Goal: Task Accomplishment & Management: Use online tool/utility

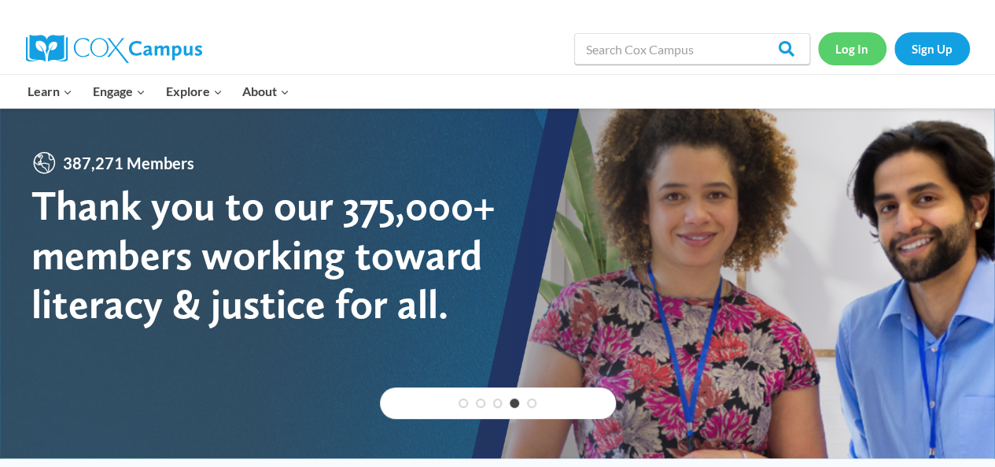
click at [850, 51] on link "Log In" at bounding box center [852, 48] width 68 height 32
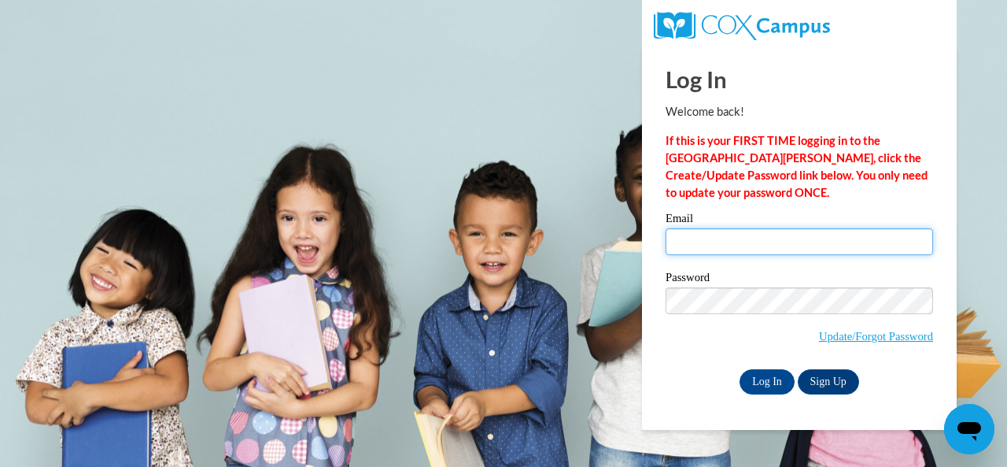
click at [709, 245] on input "Email" at bounding box center [800, 241] width 268 height 27
type input "leannebirk@yahoo.com"
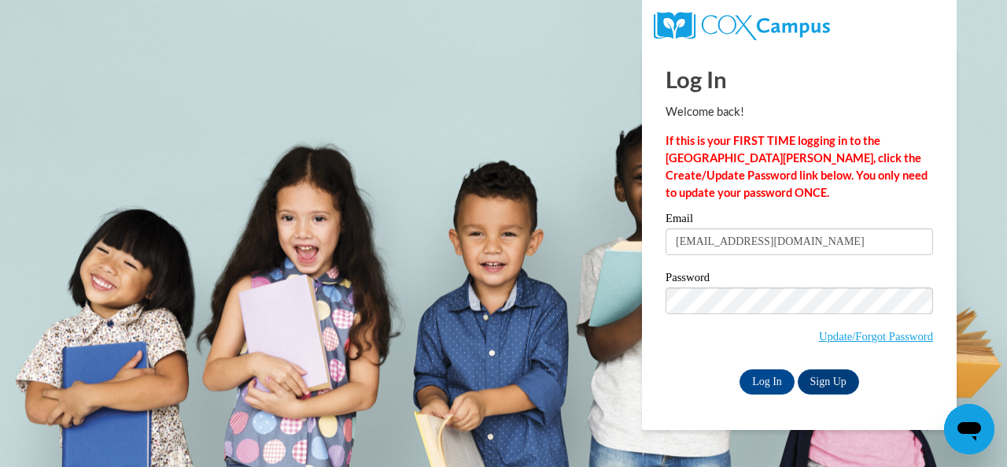
click at [693, 301] on span "Update/Forgot Password" at bounding box center [800, 319] width 268 height 65
click at [740, 369] on input "Log In" at bounding box center [767, 381] width 55 height 25
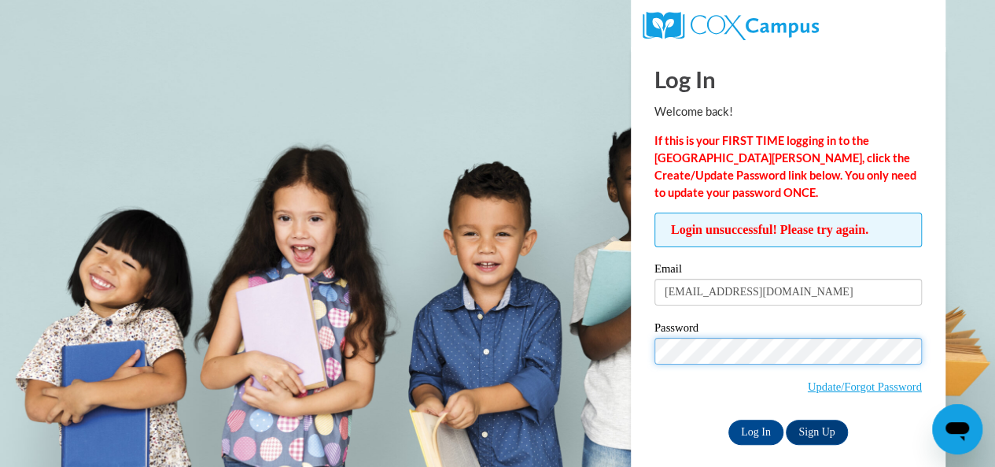
click at [729, 419] on input "Log In" at bounding box center [756, 431] width 55 height 25
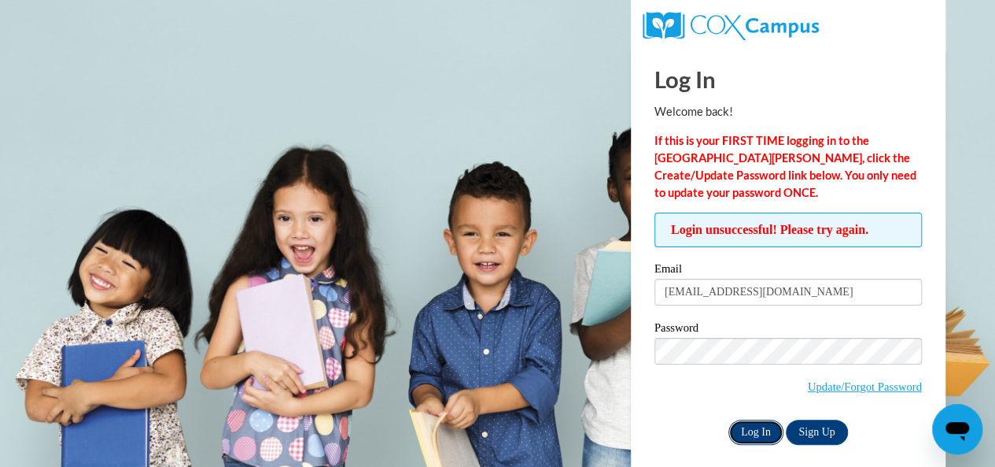
click at [757, 434] on input "Log In" at bounding box center [756, 431] width 55 height 25
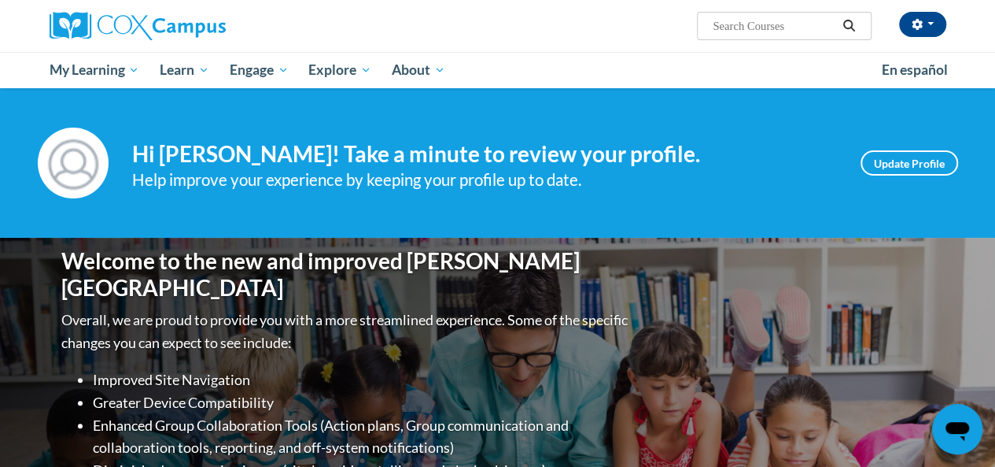
click at [757, 434] on div "Welcome to the new and improved Cox Campus Overall, we are proud to provide you…" at bounding box center [498, 395] width 921 height 315
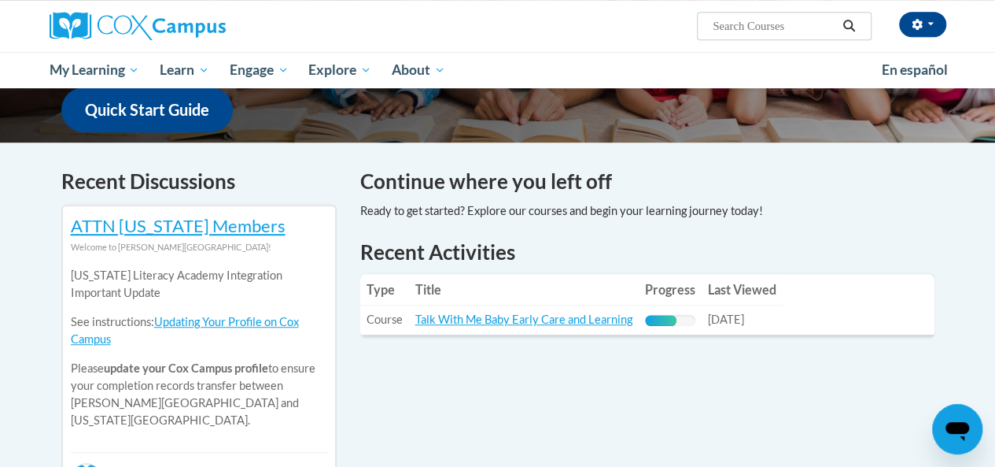
scroll to position [411, 0]
click at [441, 327] on td "Title: Talk With Me Baby Early Care and Learning" at bounding box center [524, 319] width 230 height 29
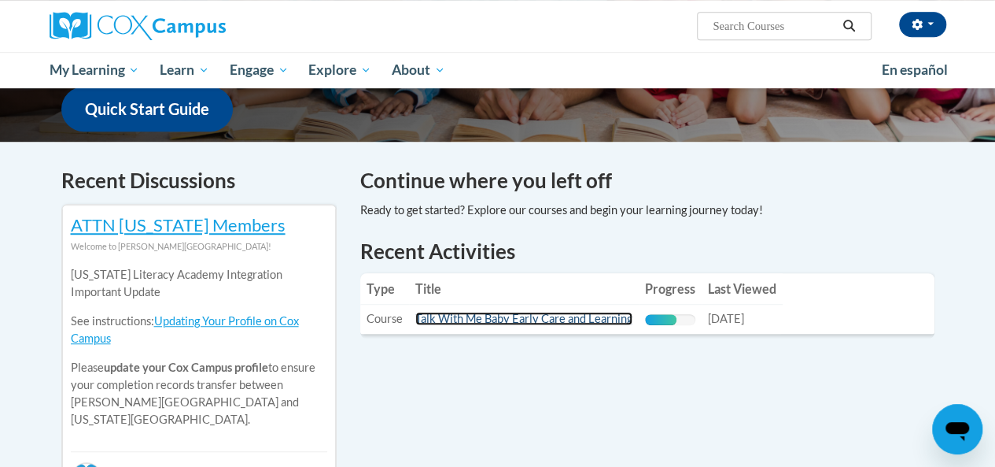
click at [447, 320] on link "Talk With Me Baby Early Care and Learning" at bounding box center [524, 318] width 217 height 13
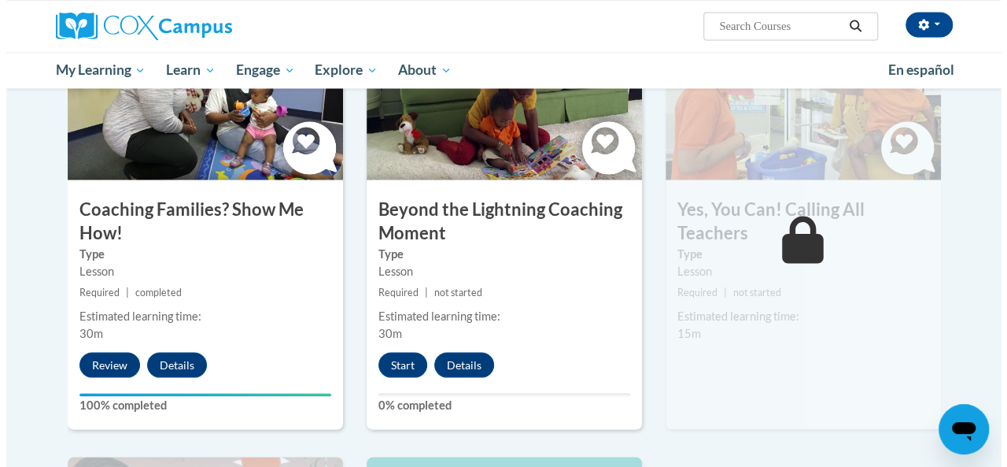
scroll to position [1320, 0]
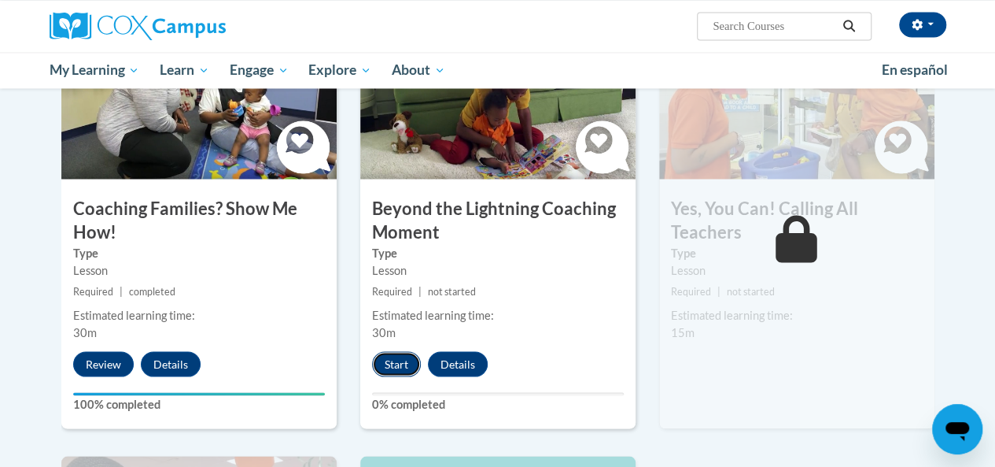
click at [391, 358] on button "Start" at bounding box center [396, 363] width 49 height 25
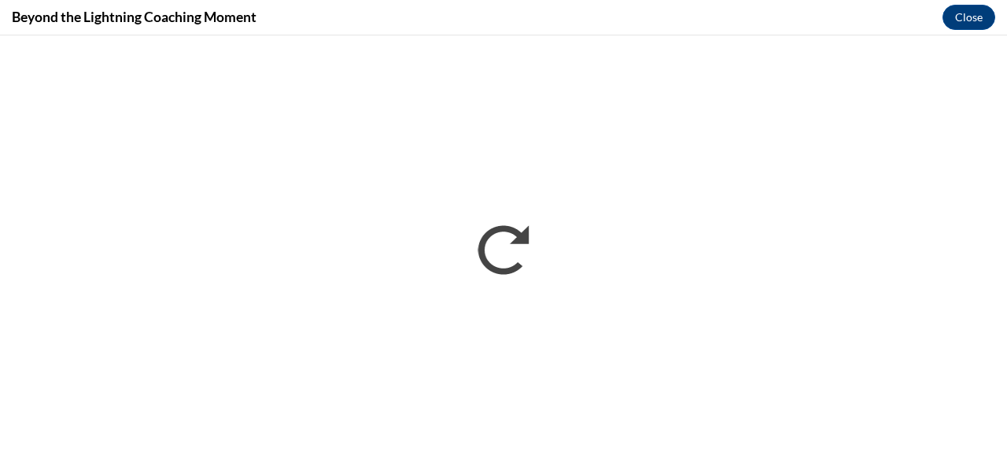
scroll to position [0, 0]
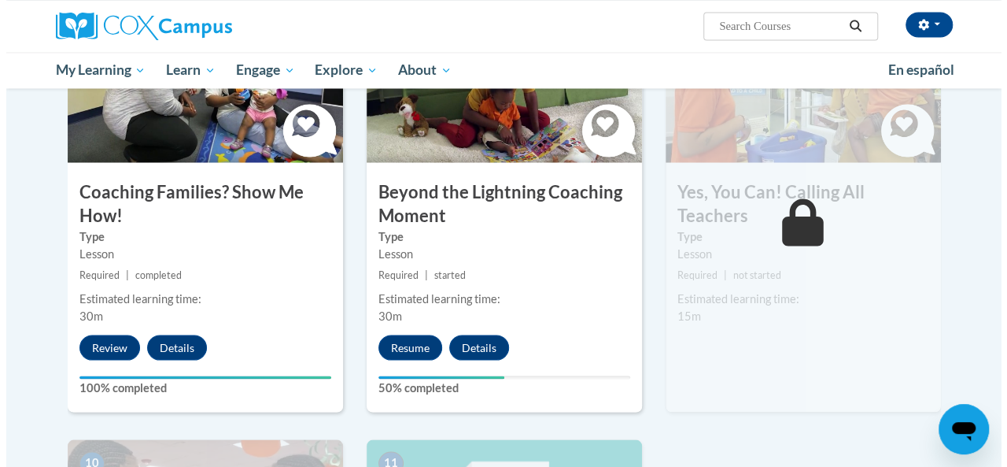
scroll to position [1336, 0]
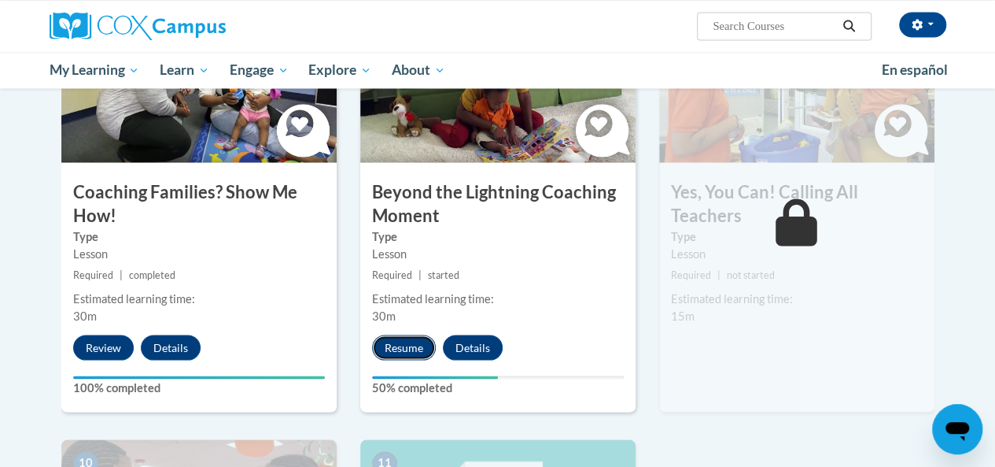
click at [388, 343] on button "Resume" at bounding box center [404, 346] width 64 height 25
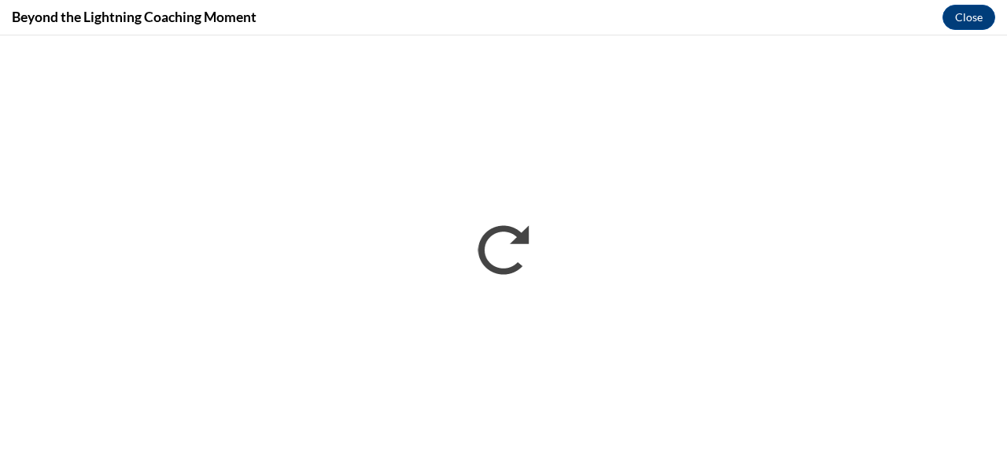
scroll to position [0, 0]
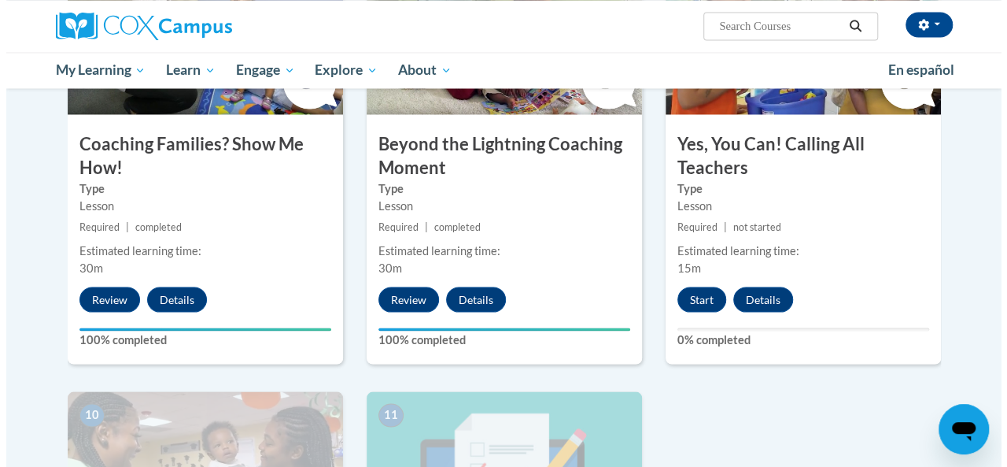
scroll to position [1385, 0]
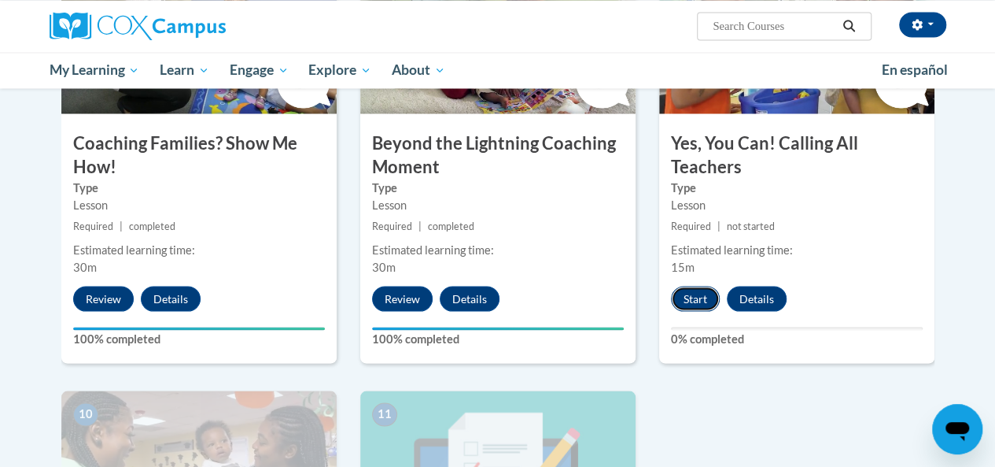
click at [705, 290] on button "Start" at bounding box center [695, 298] width 49 height 25
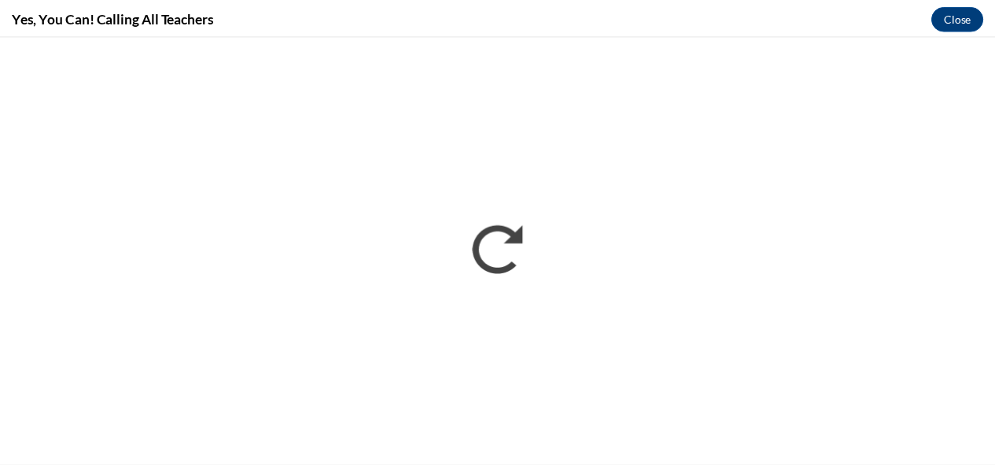
scroll to position [0, 0]
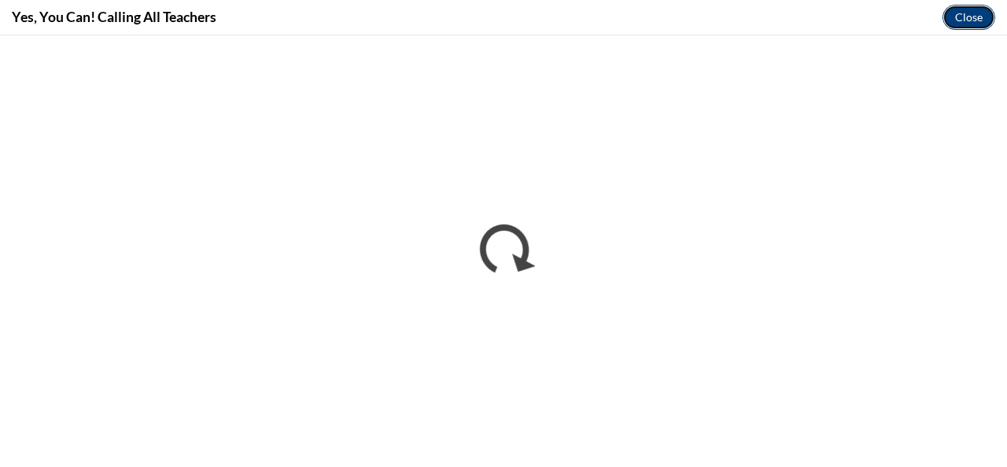
click at [966, 13] on button "Close" at bounding box center [969, 17] width 53 height 25
